Goal: Task Accomplishment & Management: Use online tool/utility

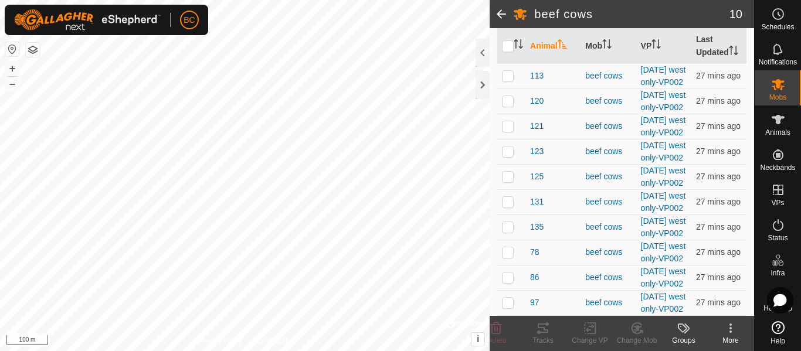
scroll to position [145, 0]
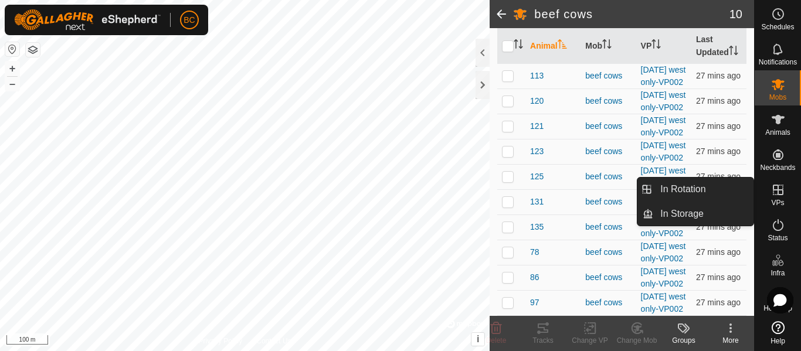
click at [775, 192] on icon at bounding box center [778, 190] width 14 height 14
click at [719, 186] on link "In Rotation" at bounding box center [703, 189] width 100 height 23
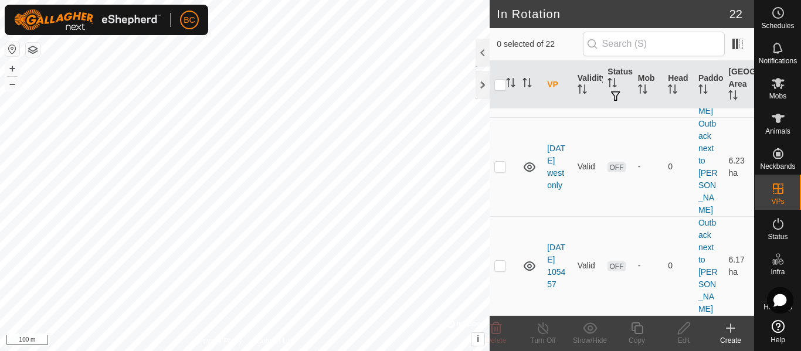
scroll to position [1356, 0]
click at [502, 72] on p-checkbox at bounding box center [500, 67] width 12 height 9
checkbox input "true"
click at [635, 329] on icon at bounding box center [636, 328] width 15 height 14
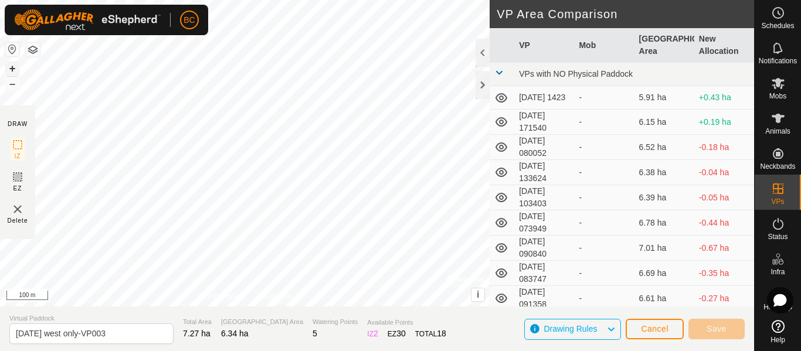
click at [10, 69] on button "+" at bounding box center [12, 69] width 14 height 14
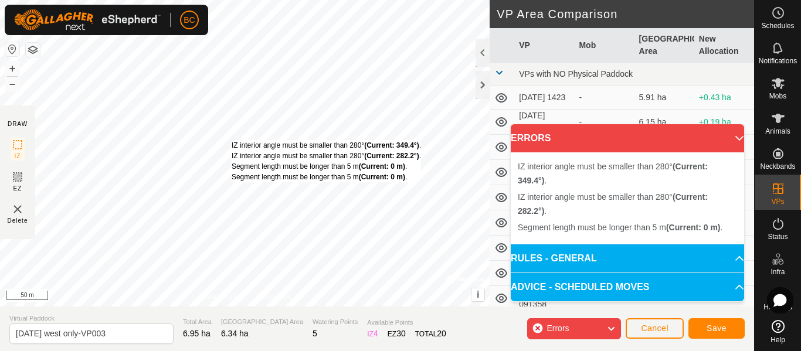
click at [231, 140] on div "IZ interior angle must be smaller than 280° (Current: 349.4°) . IZ interior ang…" at bounding box center [244, 153] width 489 height 307
click at [230, 140] on div "IZ interior angle must be smaller than 280° (Current: 349.4°) . IZ interior ang…" at bounding box center [244, 153] width 489 height 307
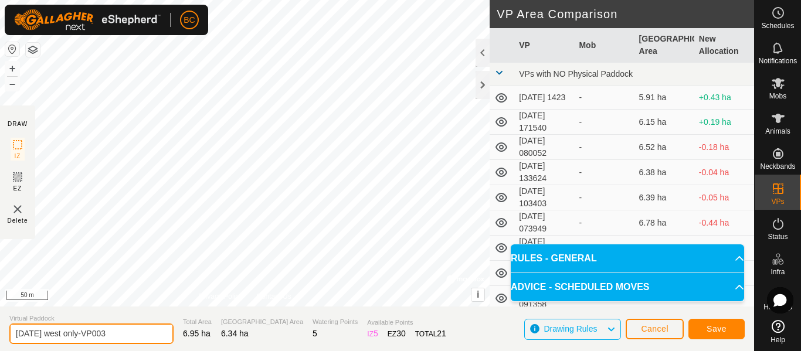
click at [60, 333] on input "[DATE] west only-VP003" at bounding box center [91, 334] width 164 height 21
type input "[DATE] west only-VP003"
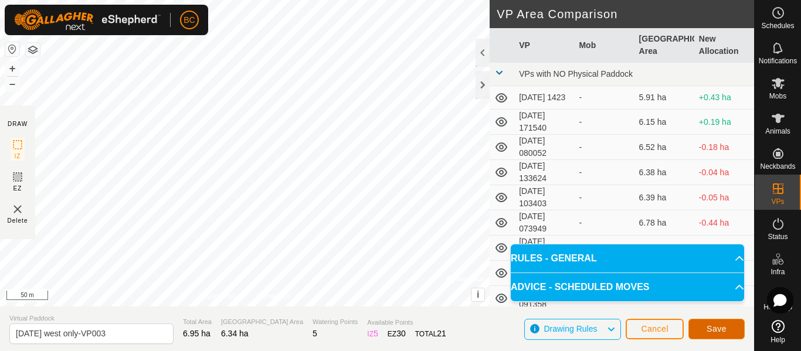
click at [709, 329] on span "Save" at bounding box center [716, 328] width 20 height 9
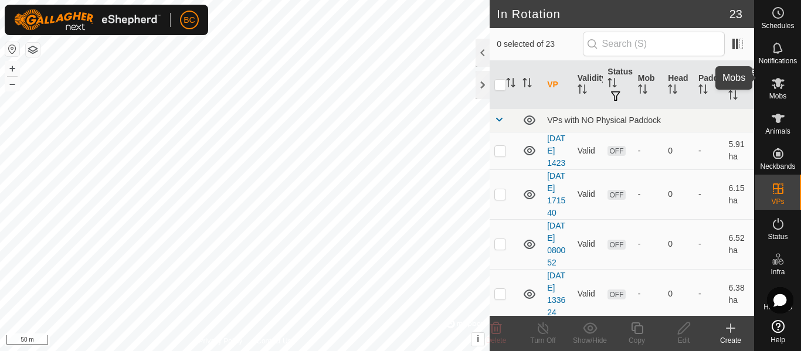
click at [774, 78] on icon at bounding box center [777, 83] width 13 height 11
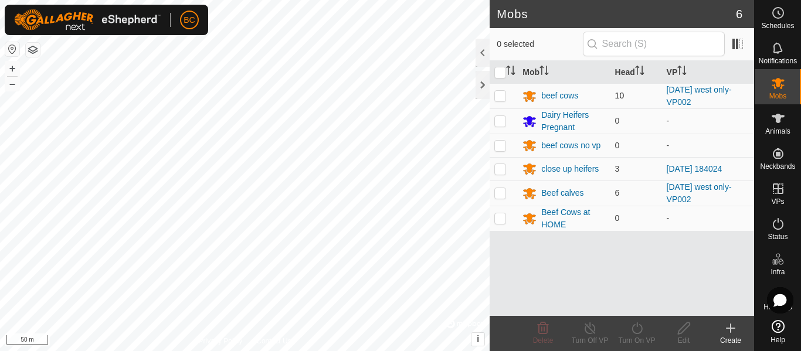
click at [501, 97] on p-checkbox at bounding box center [500, 95] width 12 height 9
checkbox input "true"
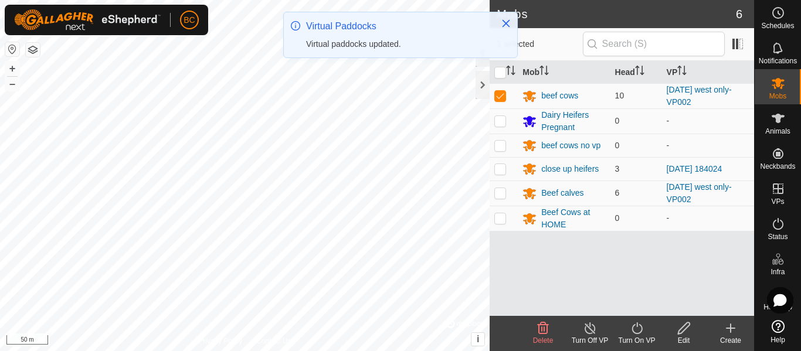
click at [635, 331] on icon at bounding box center [636, 328] width 15 height 14
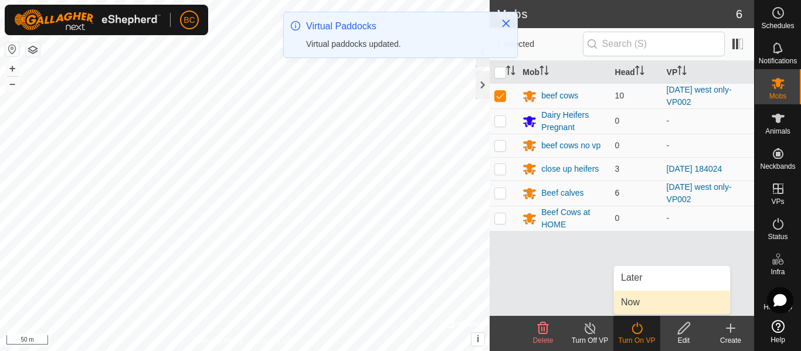
click at [631, 300] on link "Now" at bounding box center [672, 302] width 116 height 23
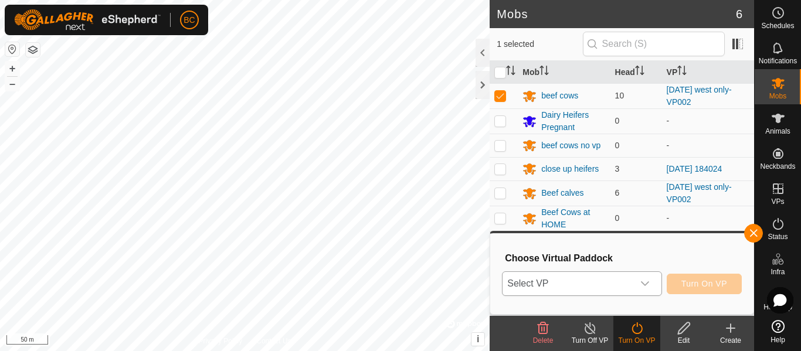
click at [644, 284] on icon "dropdown trigger" at bounding box center [644, 283] width 9 height 9
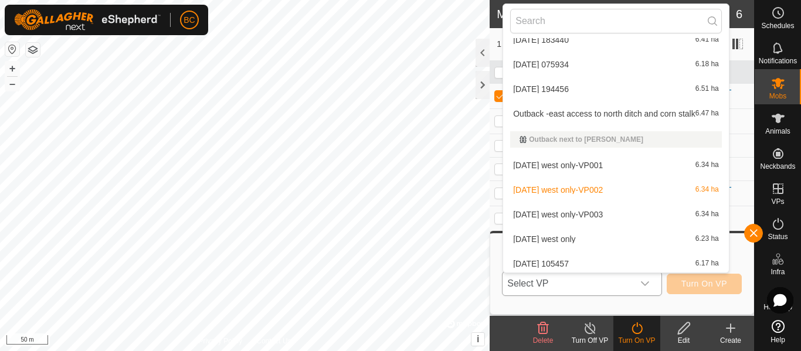
scroll to position [411, 0]
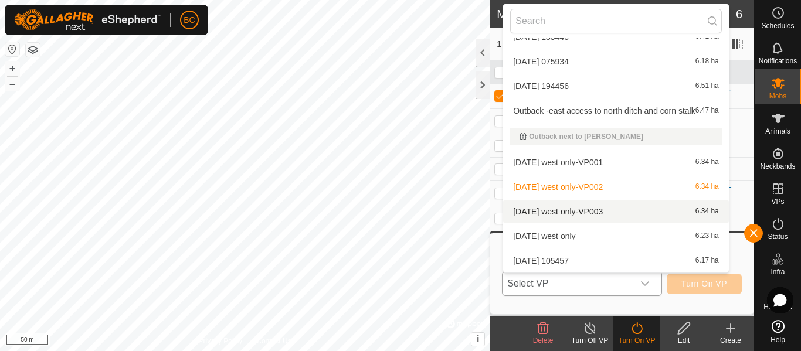
click at [565, 212] on li "[DATE] west only-VP003 6.34 ha" at bounding box center [616, 211] width 226 height 23
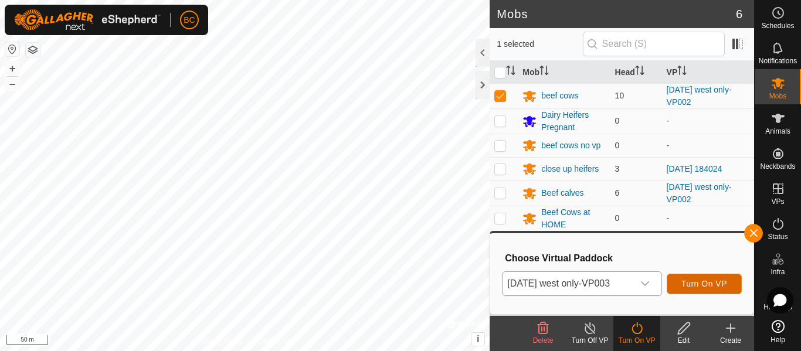
click at [712, 279] on span "Turn On VP" at bounding box center [704, 283] width 46 height 9
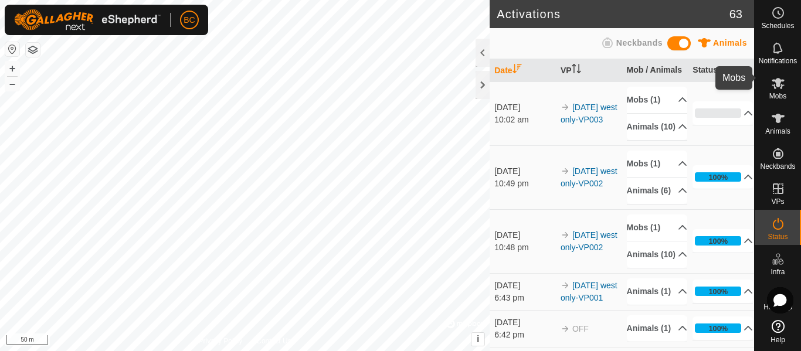
click at [771, 78] on icon at bounding box center [777, 83] width 13 height 11
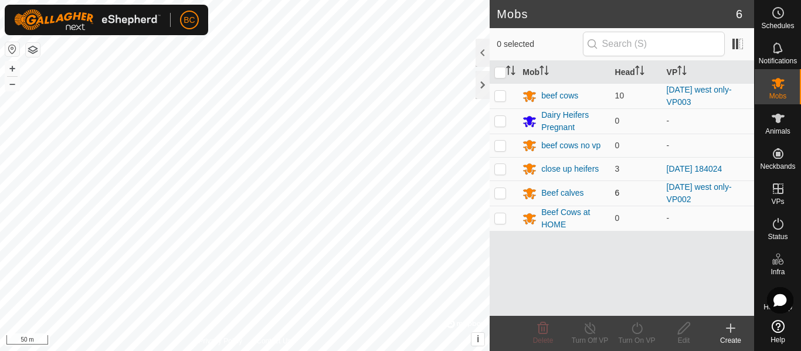
click at [505, 195] on p-checkbox at bounding box center [500, 192] width 12 height 9
checkbox input "true"
click at [631, 330] on icon at bounding box center [636, 328] width 15 height 14
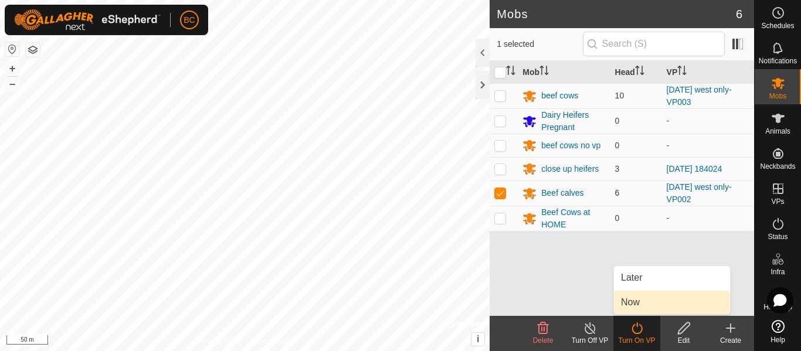
click at [634, 302] on link "Now" at bounding box center [672, 302] width 116 height 23
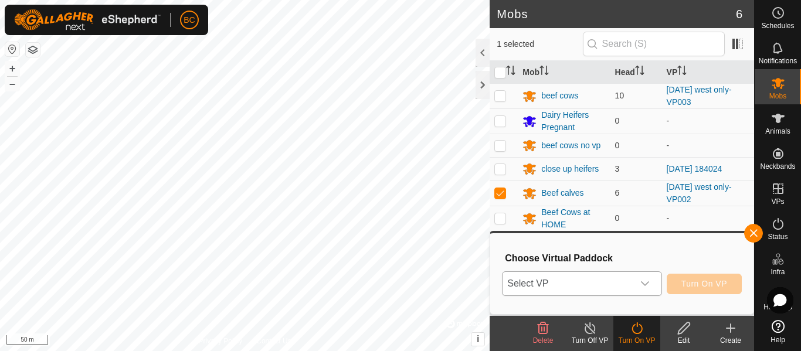
click at [644, 285] on icon "dropdown trigger" at bounding box center [644, 283] width 9 height 9
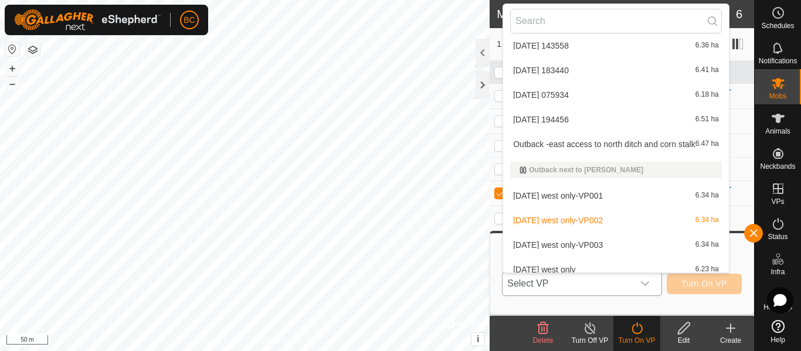
scroll to position [411, 0]
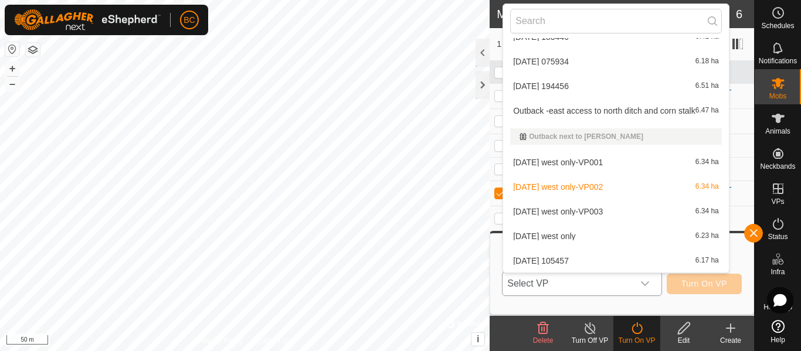
click at [628, 210] on li "[DATE] west only-VP003 6.34 ha" at bounding box center [616, 211] width 226 height 23
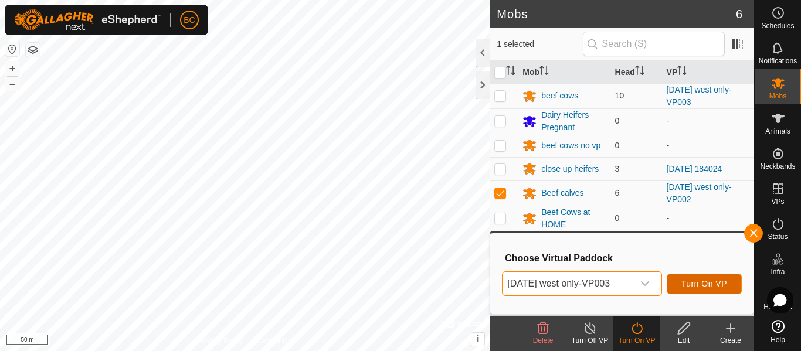
click at [699, 279] on span "Turn On VP" at bounding box center [704, 283] width 46 height 9
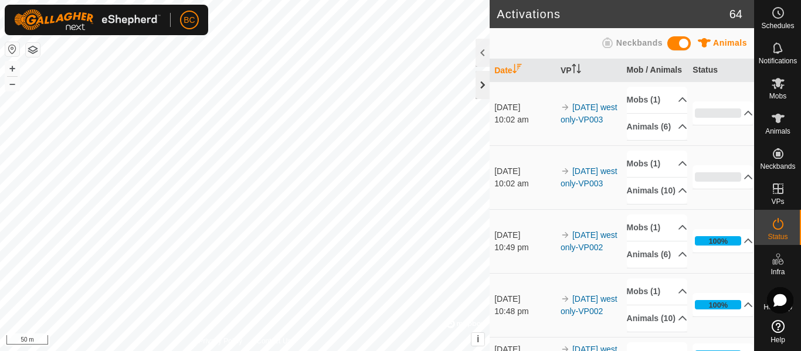
click at [485, 87] on div at bounding box center [482, 85] width 14 height 28
